Goal: Use online tool/utility: Utilize a website feature to perform a specific function

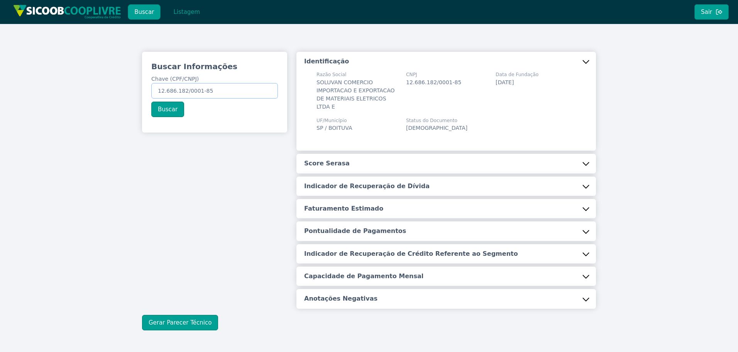
click at [248, 92] on input "12.686.182/0001-85" at bounding box center [214, 90] width 127 height 15
paste input "37.167.506/0001-08"
click at [166, 108] on button "Buscar" at bounding box center [167, 109] width 33 height 15
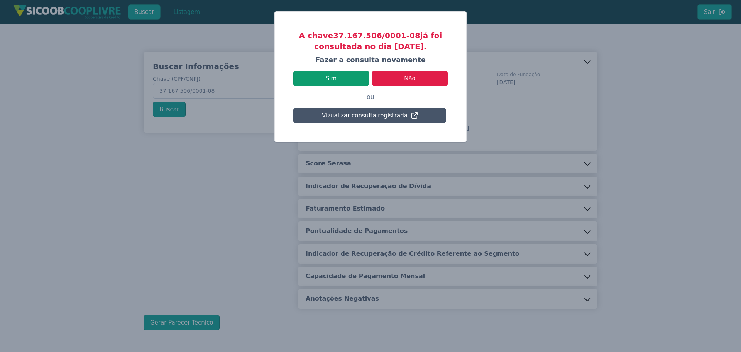
click at [345, 80] on button "Sim" at bounding box center [331, 78] width 76 height 15
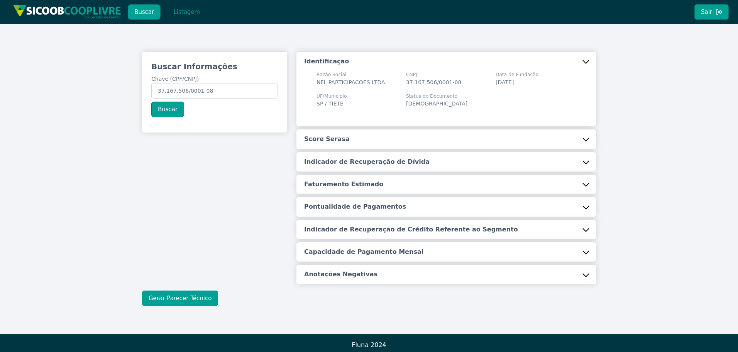
click at [195, 297] on button "Gerar Parecer Técnico" at bounding box center [180, 297] width 76 height 15
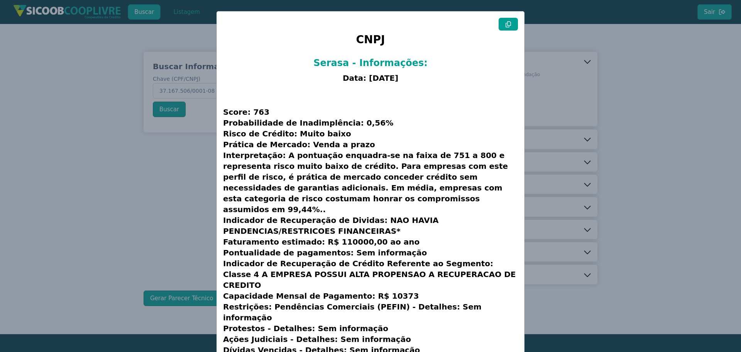
click at [518, 28] on div "CNPJ Serasa - Informações: Data: [DATE] Score: 763 Probabilidade de Inadimplênc…" at bounding box center [370, 191] width 307 height 359
click at [513, 25] on button at bounding box center [508, 24] width 19 height 13
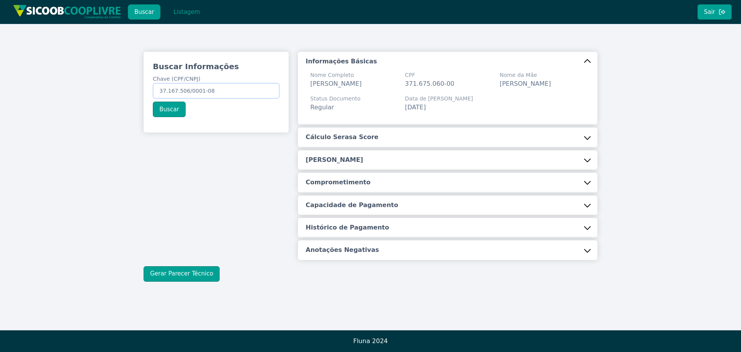
click at [215, 91] on input "37.167.506/0001-08" at bounding box center [216, 90] width 127 height 15
paste input "11.053.470/0001-30"
type input "11.053.470/0001-30"
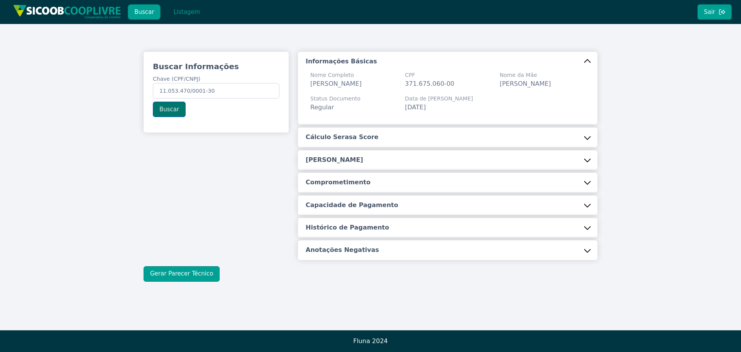
click at [174, 108] on button "Buscar" at bounding box center [169, 109] width 33 height 15
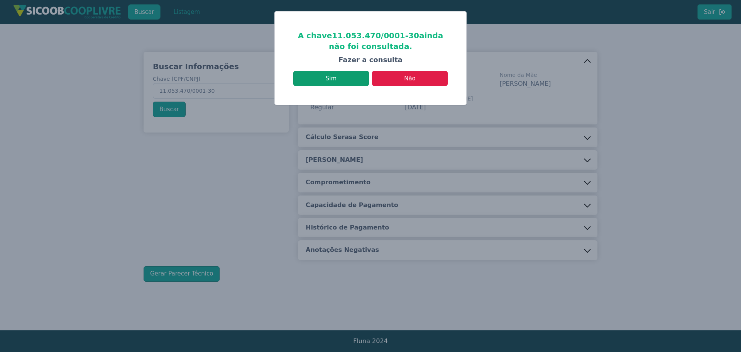
click at [338, 78] on button "Sim" at bounding box center [331, 78] width 76 height 15
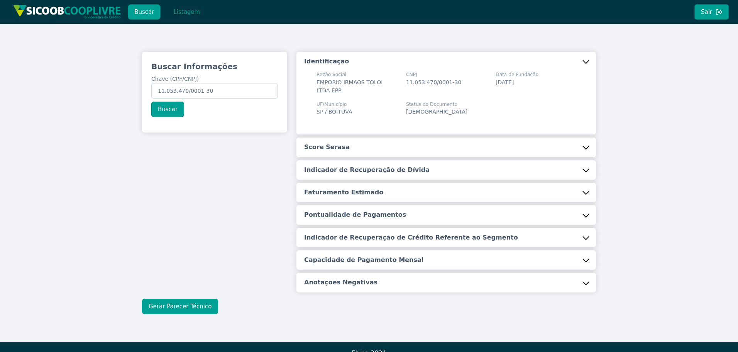
click at [175, 303] on button "Gerar Parecer Técnico" at bounding box center [180, 305] width 76 height 15
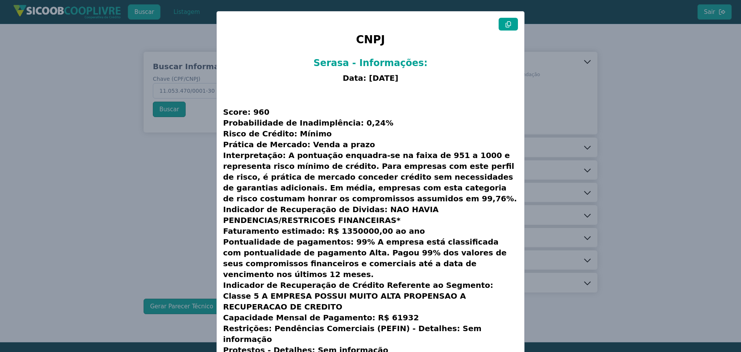
click at [508, 24] on icon at bounding box center [508, 24] width 6 height 6
